Goal: Information Seeking & Learning: Learn about a topic

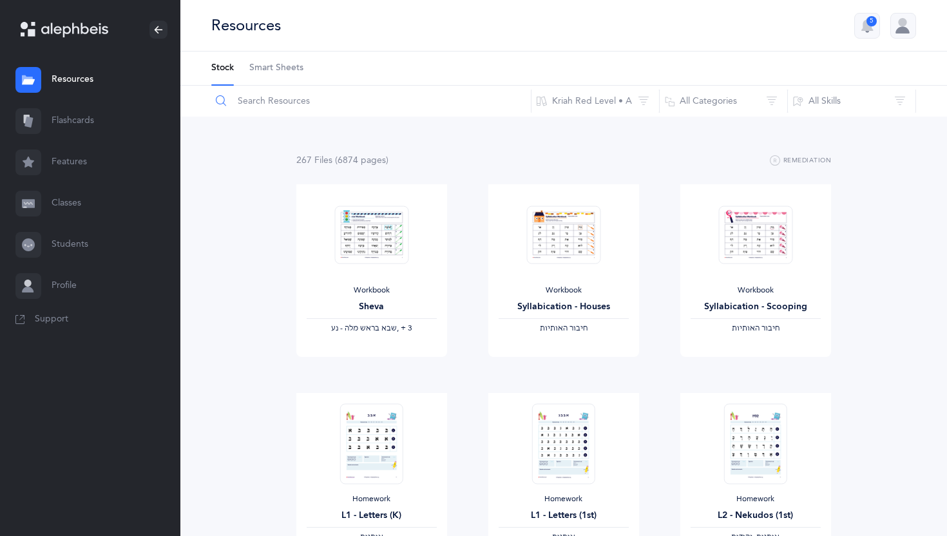
click at [315, 107] on input "text" at bounding box center [371, 101] width 321 height 31
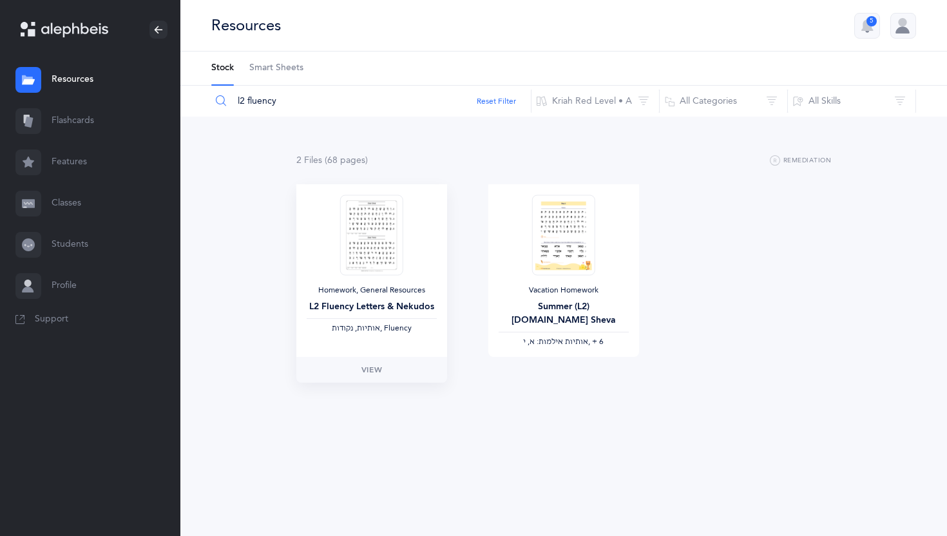
click at [344, 265] on img at bounding box center [371, 235] width 63 height 81
click at [382, 278] on div "Homework, General Resources L2 Fluency Letters & Nekudos ‫אותיות, נקודות‬ , Flu…" at bounding box center [371, 270] width 151 height 173
click at [382, 246] on img at bounding box center [371, 235] width 63 height 81
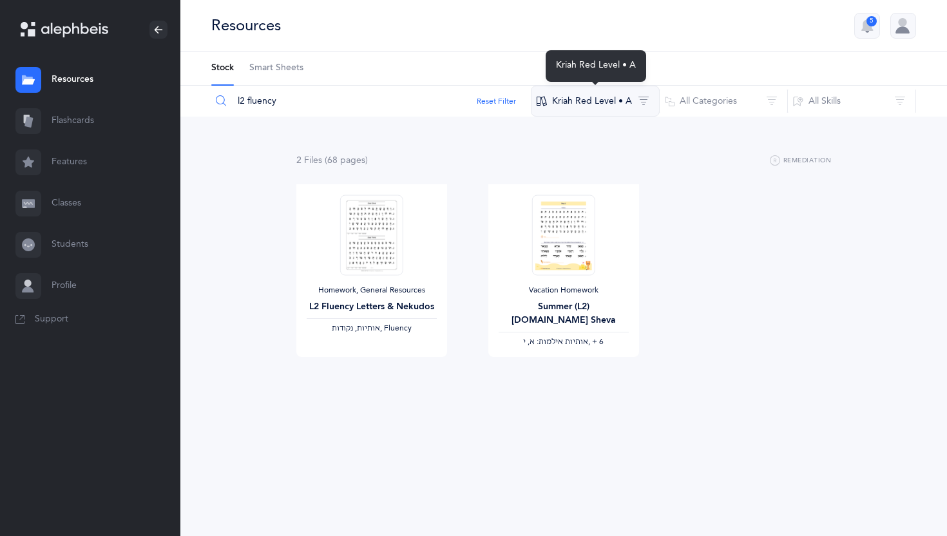
click at [619, 97] on button "Kriah Red Level • A" at bounding box center [595, 101] width 129 height 31
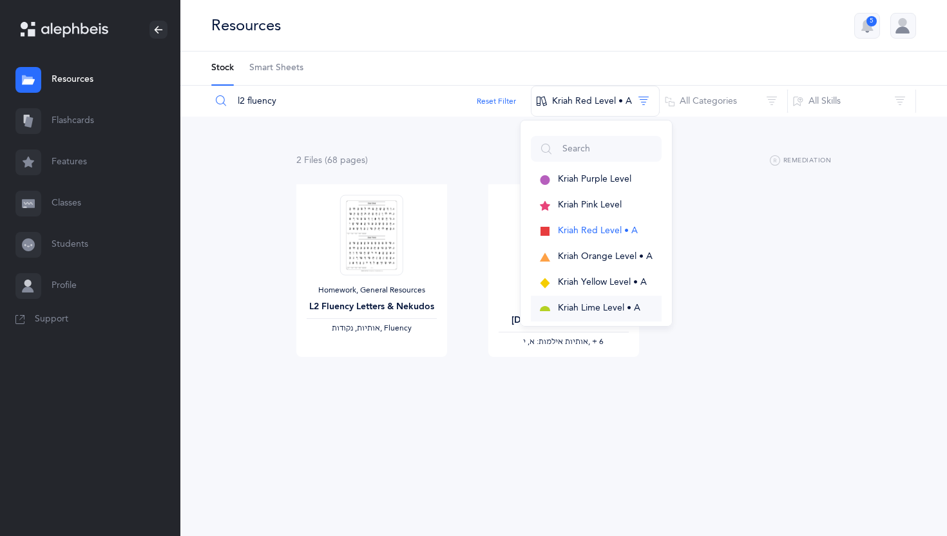
click at [597, 304] on span "Kriah Lime Level • A" at bounding box center [599, 308] width 82 height 10
click at [736, 230] on div "Homework, General Resources L2 Fluency Letters & Nekudos ‫אותיות, נקודות‬ , Flu…" at bounding box center [564, 288] width 576 height 209
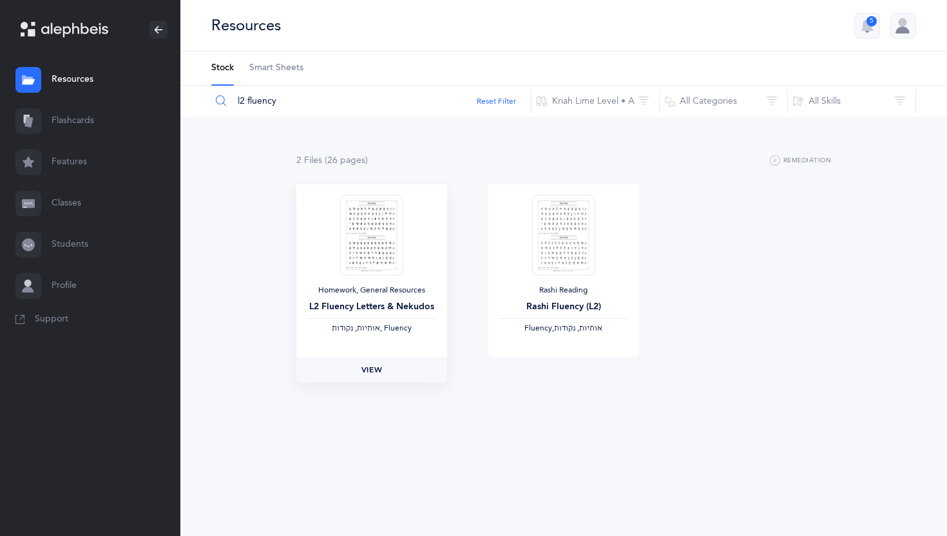
click at [376, 371] on span "View" at bounding box center [371, 370] width 21 height 12
click at [248, 104] on input "l2 fluency" at bounding box center [371, 101] width 321 height 31
click at [256, 104] on input "l2 fluency" at bounding box center [371, 101] width 321 height 31
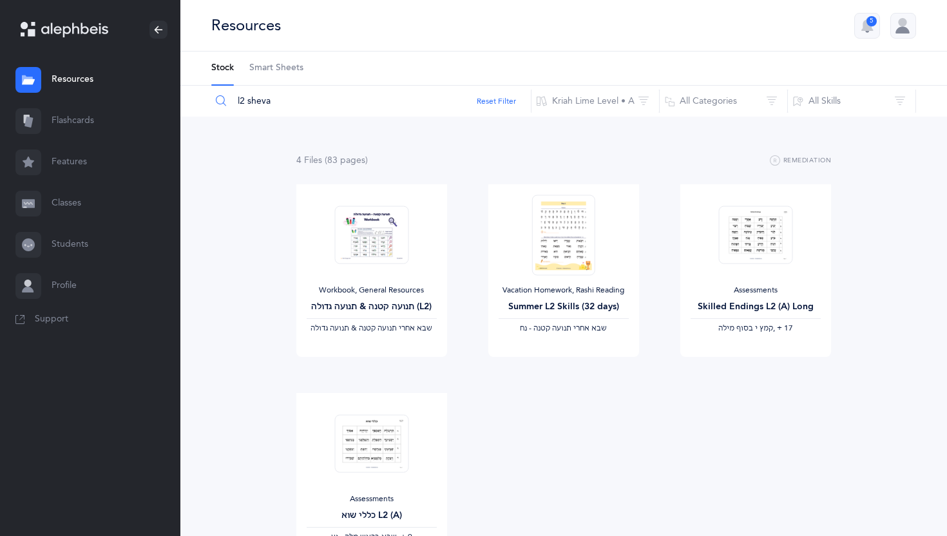
click at [248, 98] on input "l2 sheva" at bounding box center [371, 101] width 321 height 31
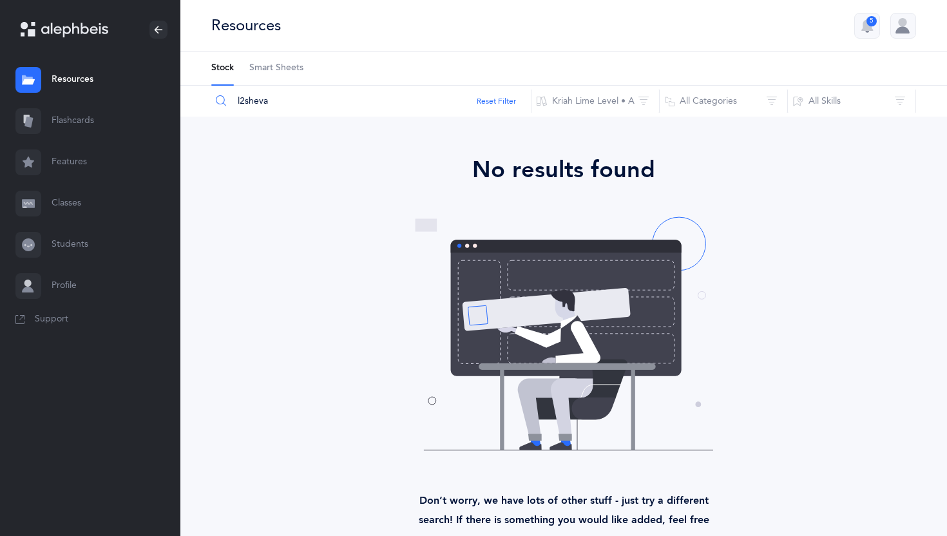
type input "l2 sheva"
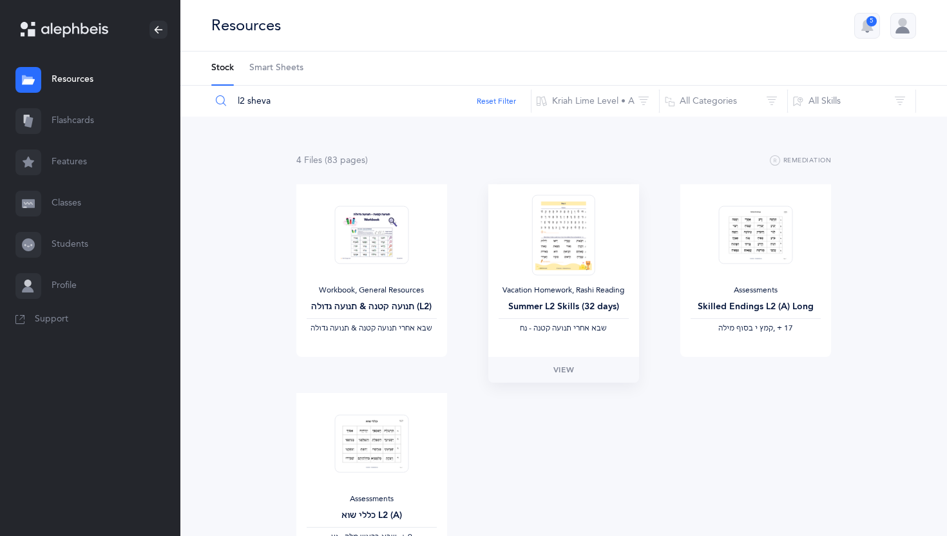
click at [565, 225] on img at bounding box center [563, 235] width 63 height 81
click at [562, 244] on img at bounding box center [563, 235] width 63 height 81
click at [563, 275] on div "Vacation Homework, Rashi Reading Summer L2 Skills (32 days) ‫שבא אחרי תנועה קטנ…" at bounding box center [563, 270] width 151 height 173
click at [563, 373] on span "View" at bounding box center [564, 370] width 21 height 12
